Goal: Entertainment & Leisure: Consume media (video, audio)

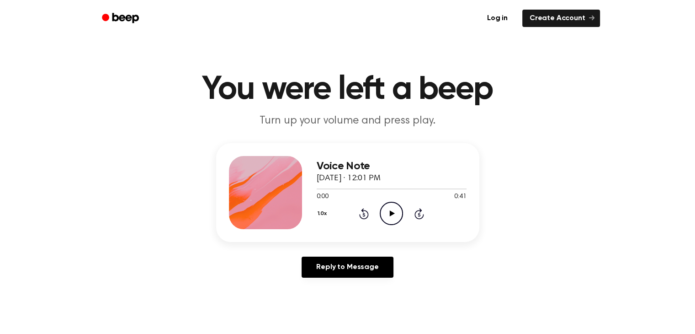
click at [391, 212] on icon at bounding box center [392, 213] width 5 height 6
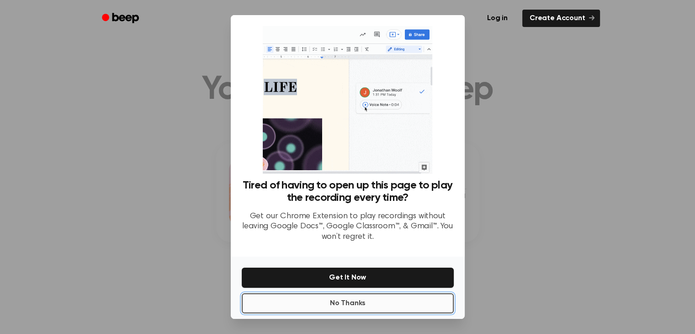
click at [356, 304] on button "No Thanks" at bounding box center [348, 303] width 212 height 20
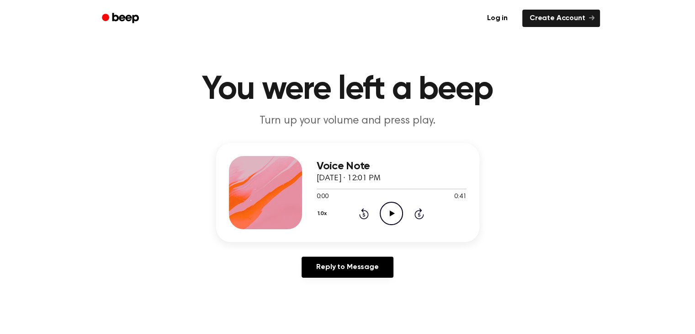
click at [394, 215] on icon "Play Audio" at bounding box center [391, 212] width 23 height 23
drag, startPoint x: 394, startPoint y: 213, endPoint x: 463, endPoint y: 355, distance: 157.1
click at [347, 191] on div at bounding box center [392, 188] width 150 height 7
click at [355, 189] on div at bounding box center [392, 188] width 150 height 7
